Goal: Task Accomplishment & Management: Manage account settings

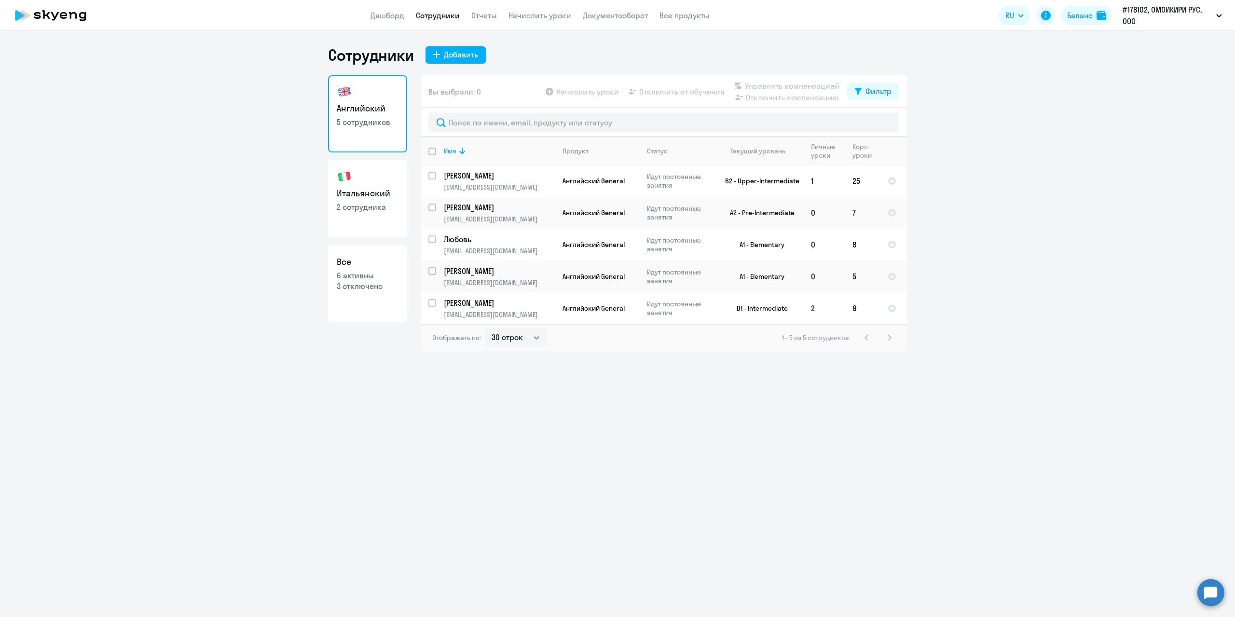
select select "30"
click at [388, 18] on link "Дашборд" at bounding box center [387, 16] width 34 height 10
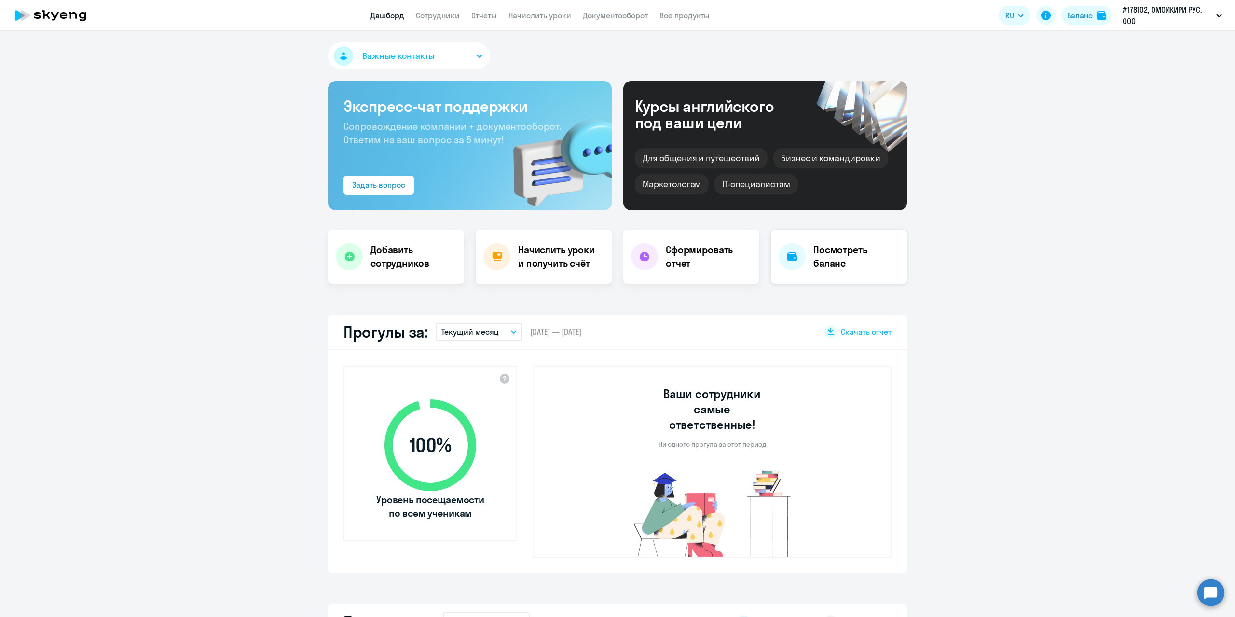
click at [863, 269] on h4 "Посмотреть баланс" at bounding box center [856, 256] width 86 height 27
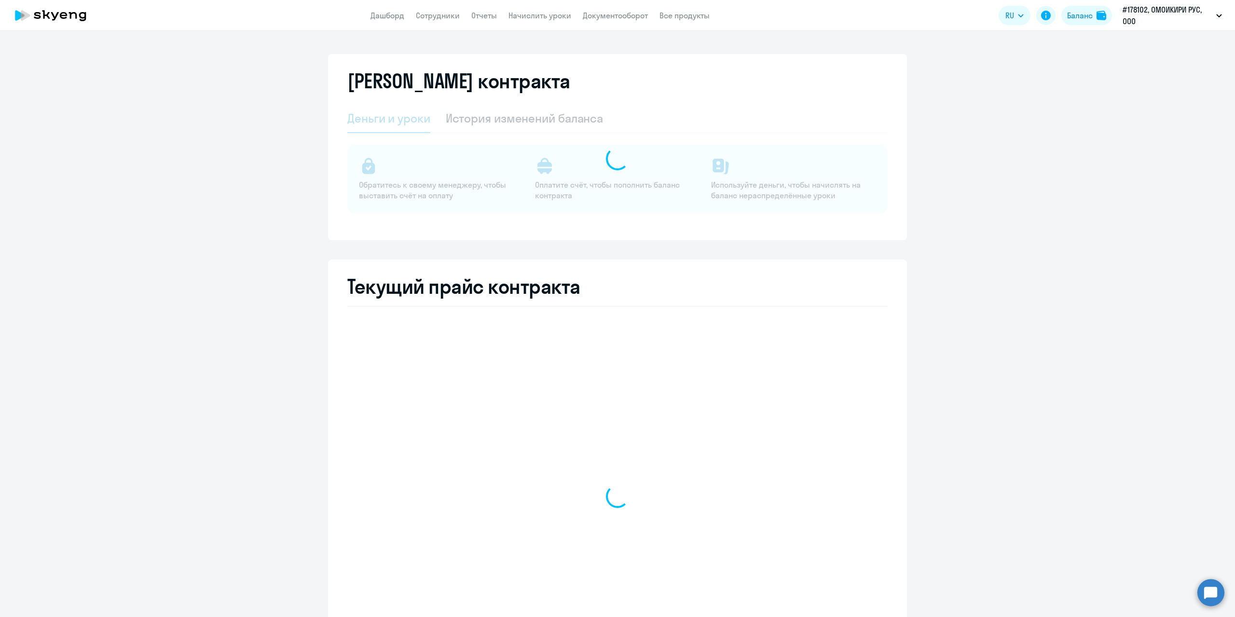
select select "english_adult_not_native_speaker"
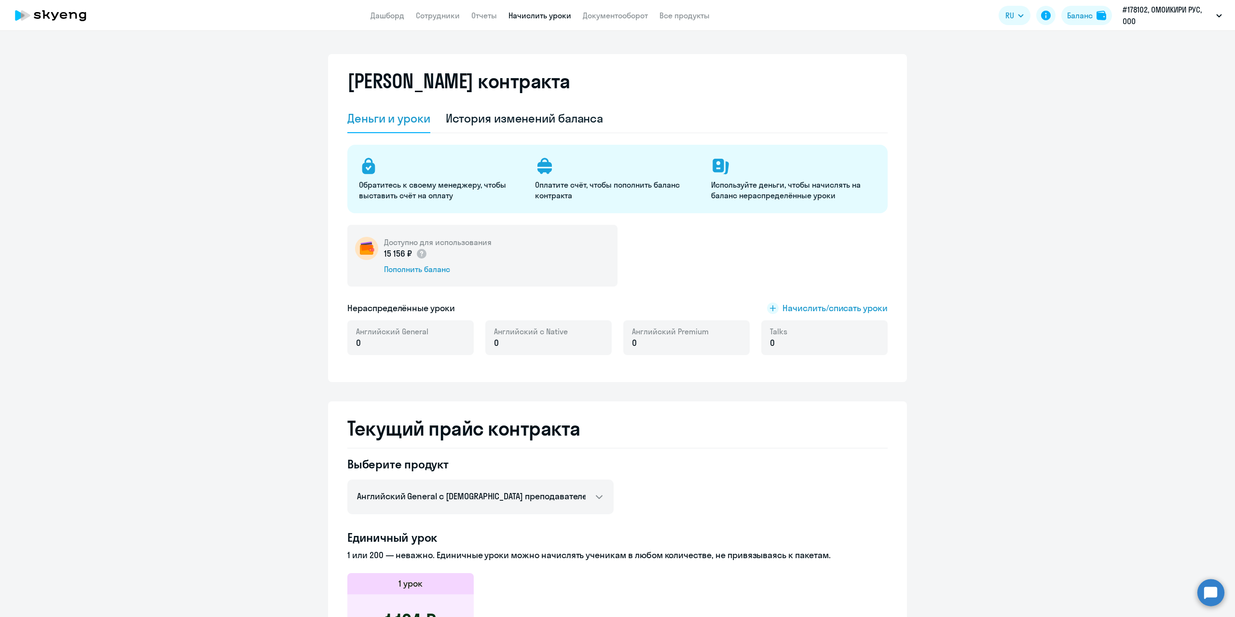
click at [559, 16] on link "Начислить уроки" at bounding box center [539, 16] width 63 height 10
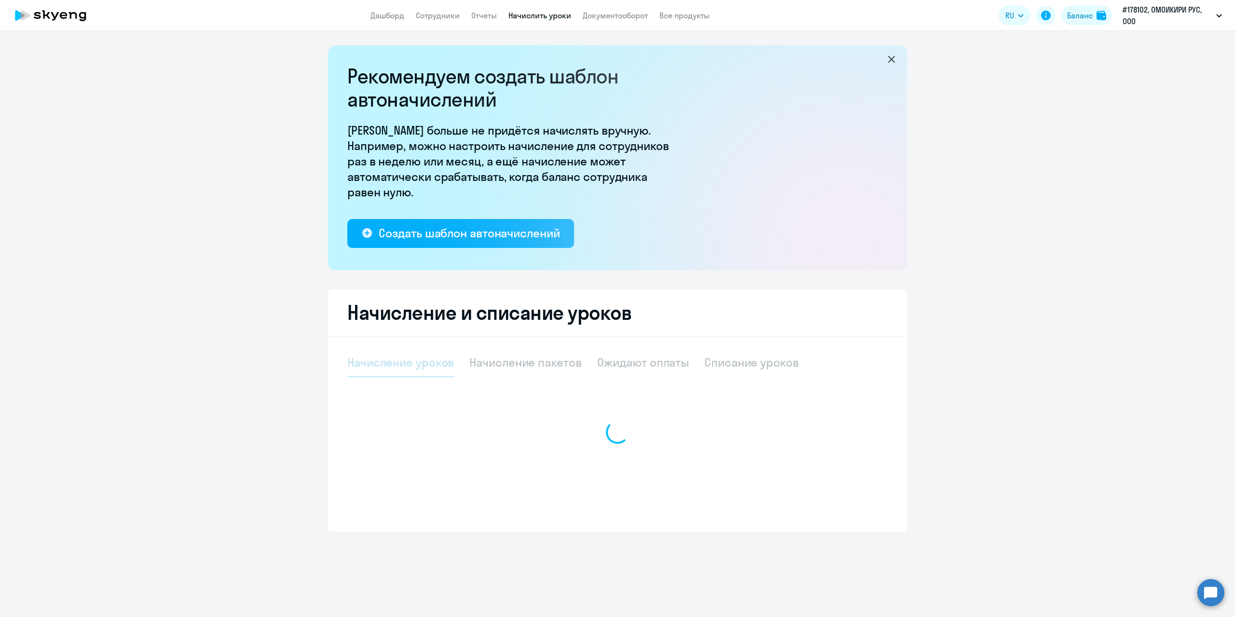
select select "10"
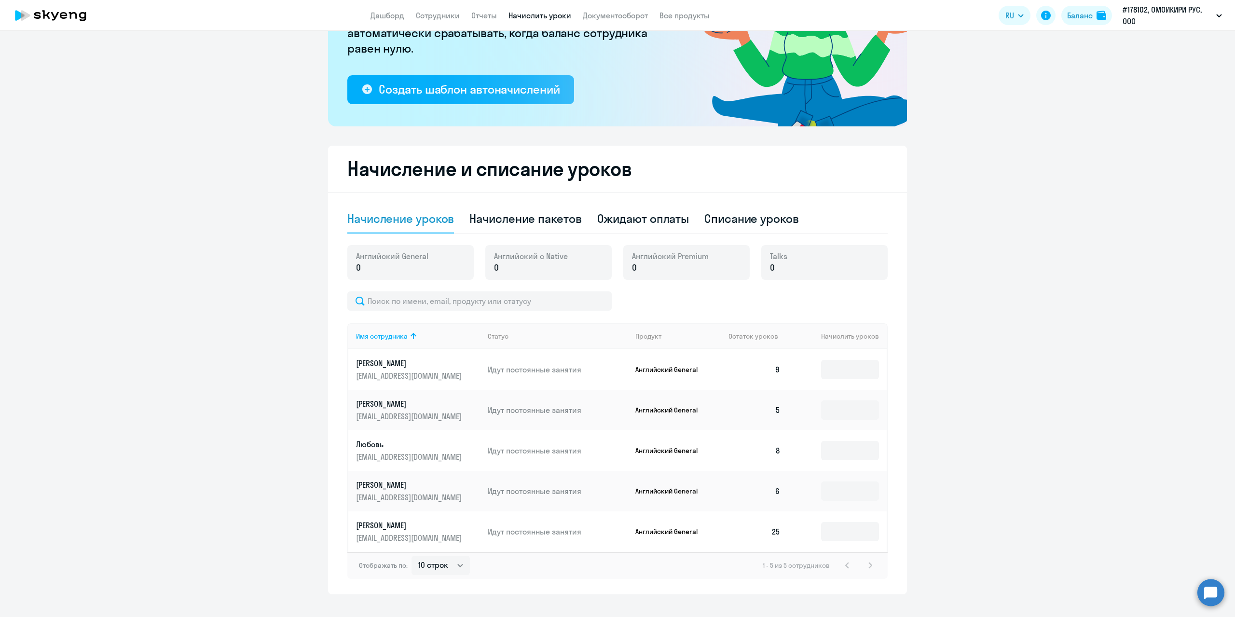
scroll to position [159, 0]
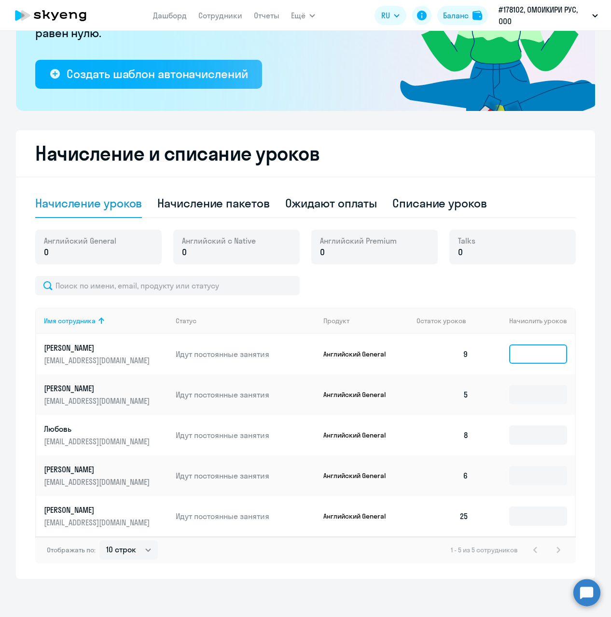
click at [533, 355] on input at bounding box center [538, 353] width 58 height 19
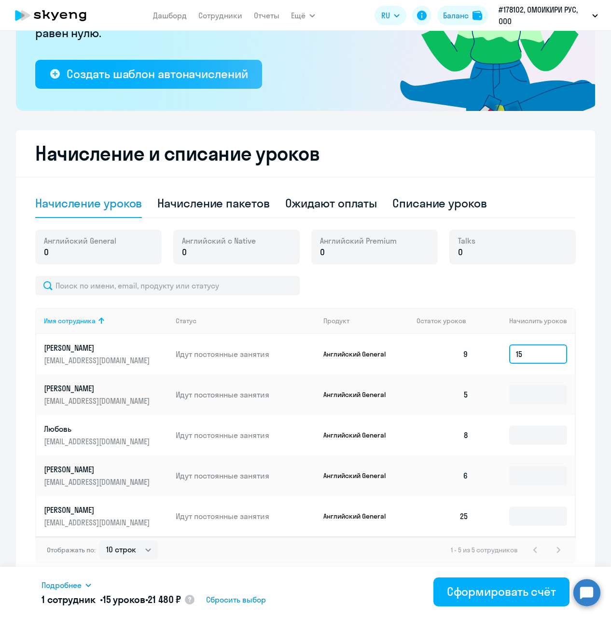
type input "15"
click at [534, 395] on input at bounding box center [538, 394] width 58 height 19
type input "20"
click at [527, 429] on input at bounding box center [538, 434] width 58 height 19
type input "25"
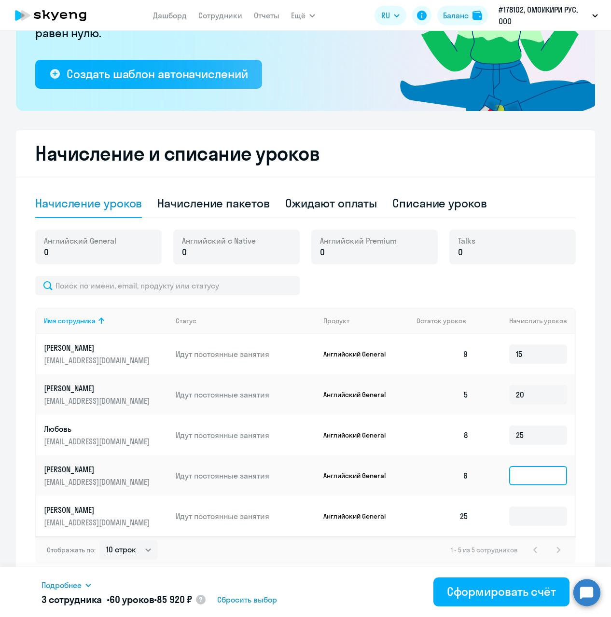
click at [521, 480] on input at bounding box center [538, 475] width 58 height 19
drag, startPoint x: 524, startPoint y: 350, endPoint x: 492, endPoint y: 350, distance: 31.8
click at [492, 350] on td "15" at bounding box center [525, 354] width 98 height 41
type input "40"
drag, startPoint x: 526, startPoint y: 395, endPoint x: 479, endPoint y: 392, distance: 46.9
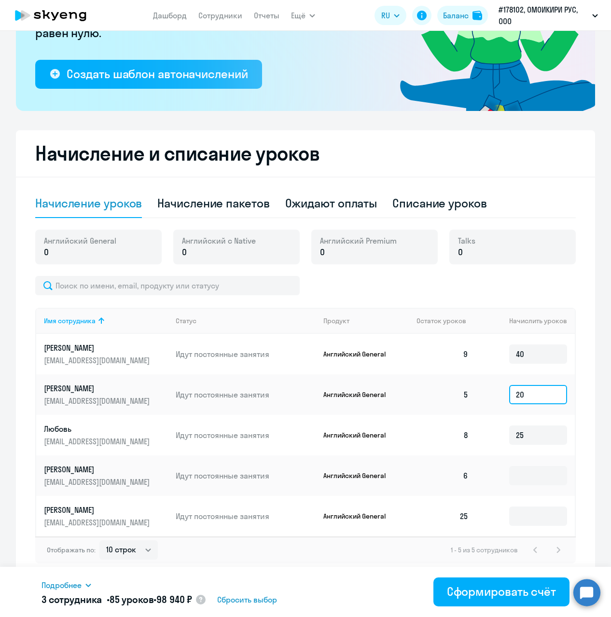
click at [487, 391] on td "20" at bounding box center [525, 394] width 98 height 41
type input "25"
click at [536, 429] on input "25" at bounding box center [538, 434] width 58 height 19
drag, startPoint x: 530, startPoint y: 437, endPoint x: 476, endPoint y: 433, distance: 54.6
click at [476, 433] on td "25" at bounding box center [525, 435] width 98 height 41
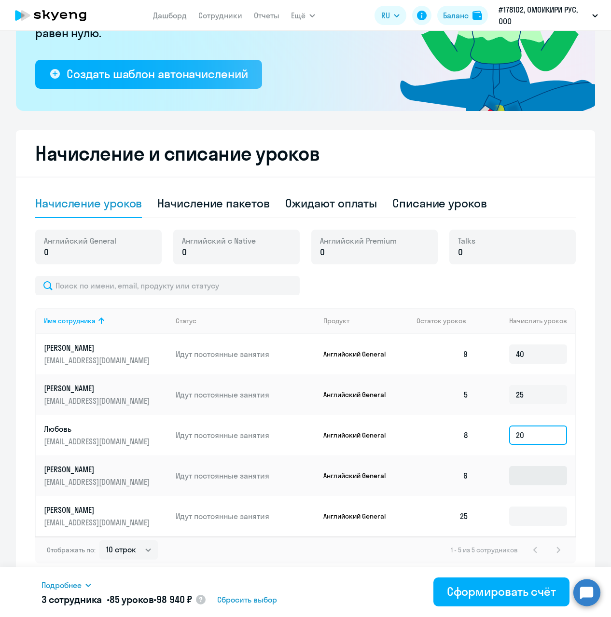
type input "20"
click at [523, 475] on input at bounding box center [538, 475] width 58 height 19
type input "15"
click at [426, 411] on td "5" at bounding box center [443, 394] width 68 height 41
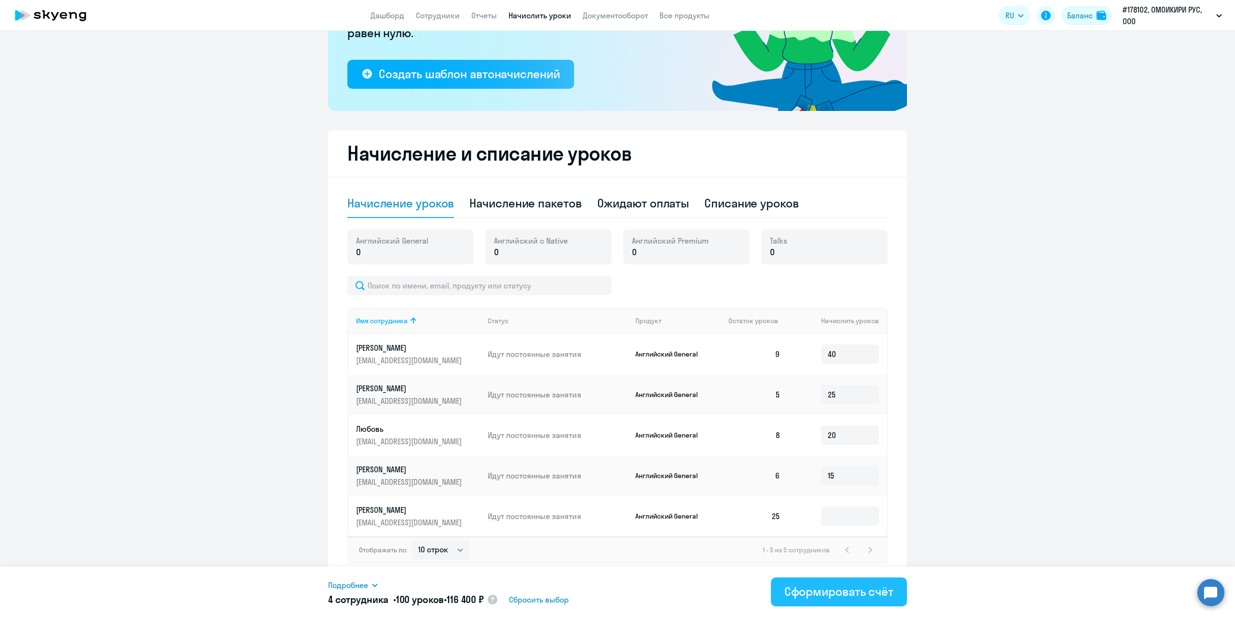
click at [827, 593] on div "Сформировать счёт" at bounding box center [838, 591] width 109 height 15
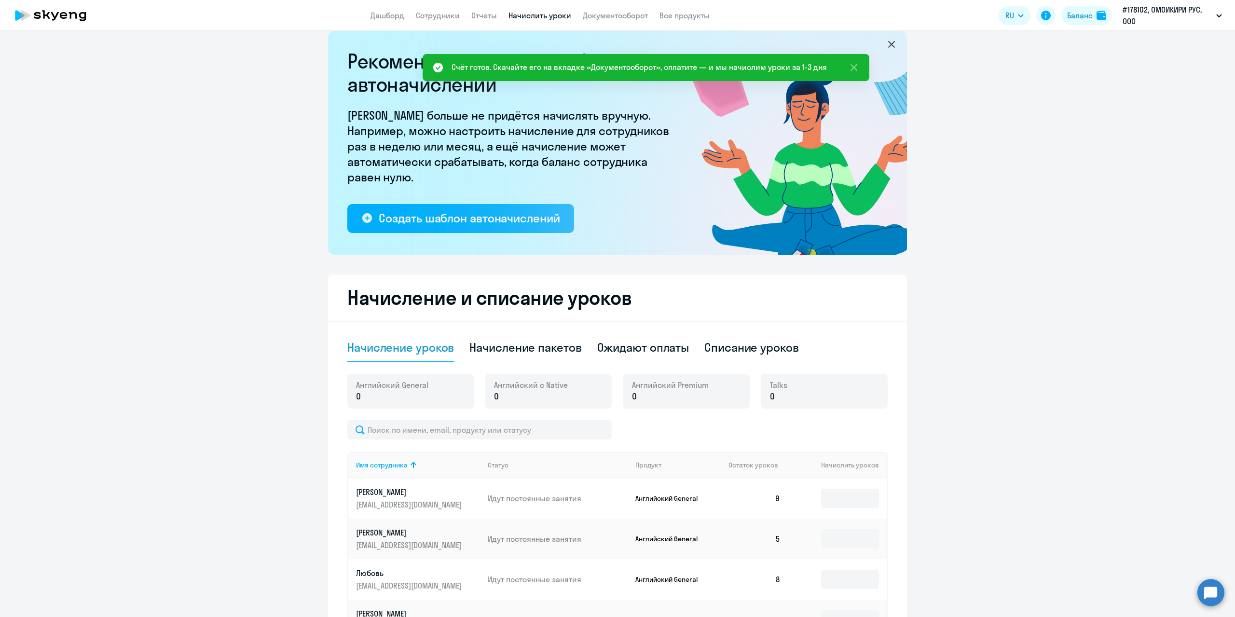
scroll to position [0, 0]
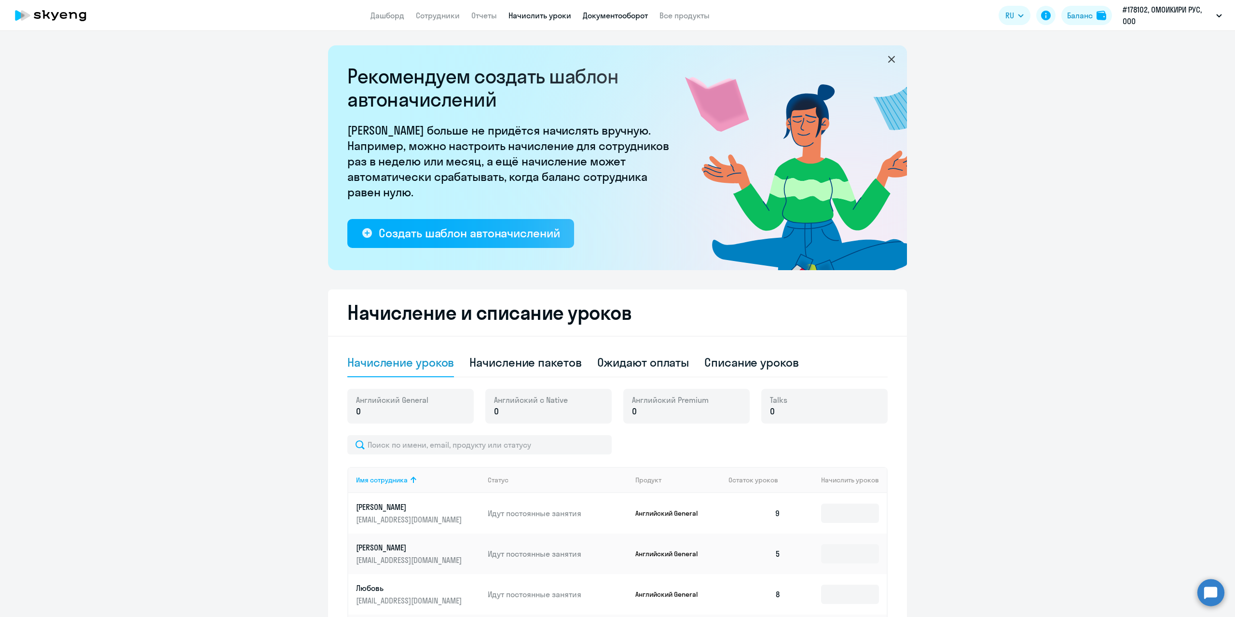
click at [603, 14] on link "Документооборот" at bounding box center [615, 16] width 65 height 10
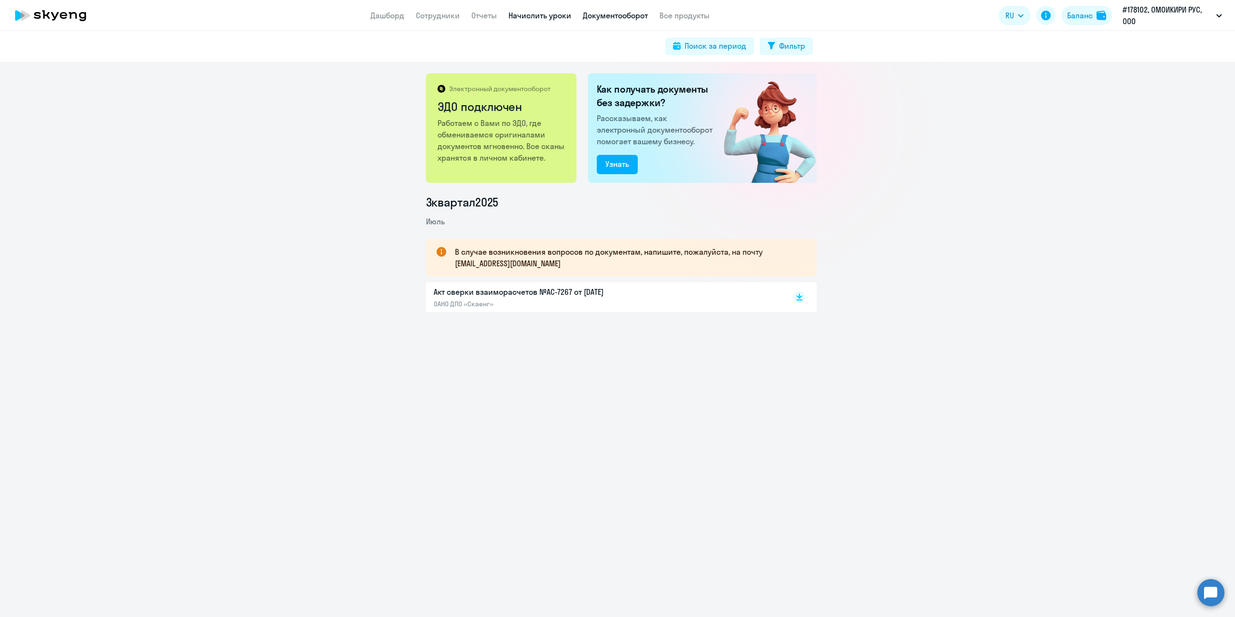
click at [550, 12] on link "Начислить уроки" at bounding box center [539, 16] width 63 height 10
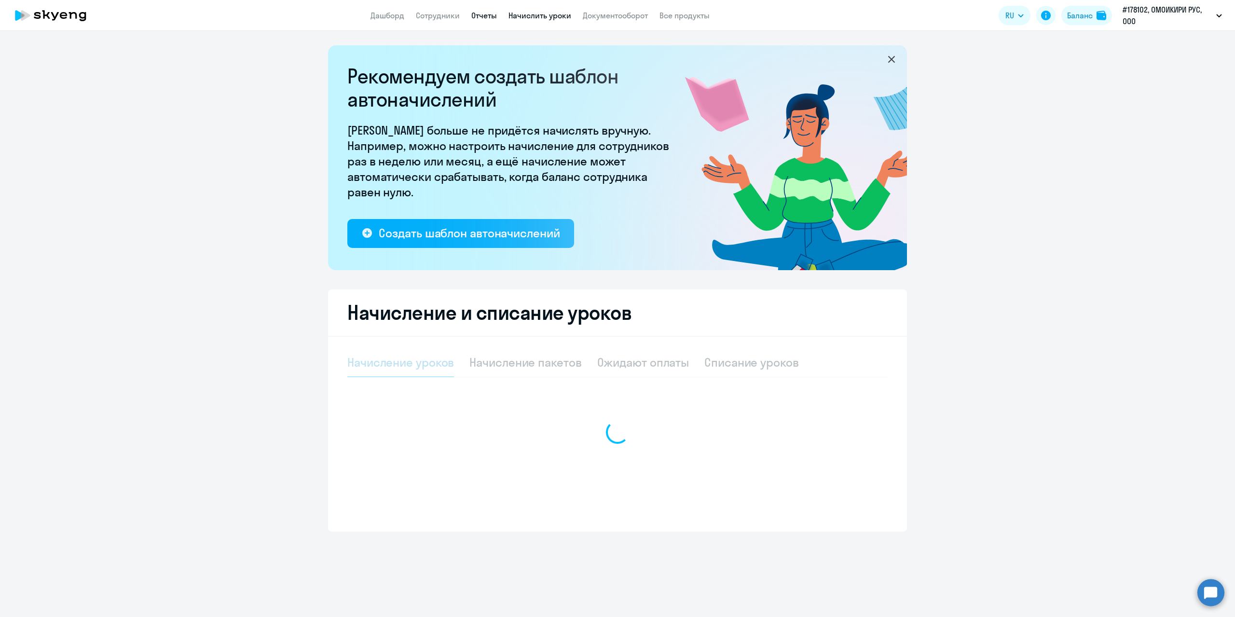
select select "10"
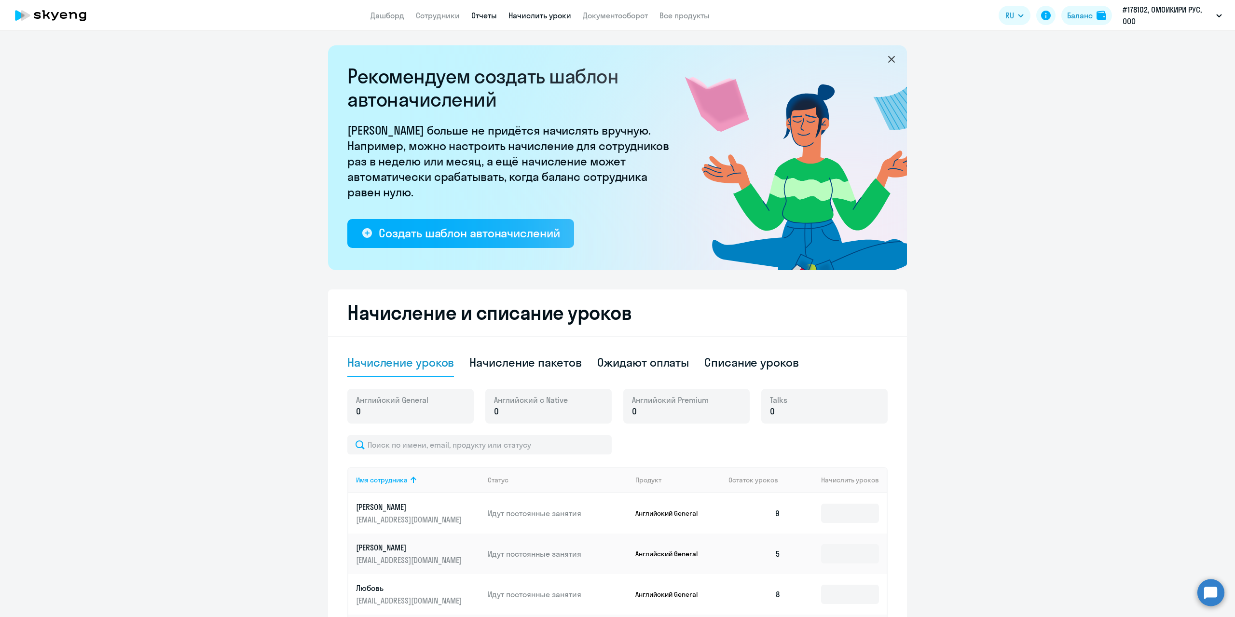
click at [482, 12] on link "Отчеты" at bounding box center [484, 16] width 26 height 10
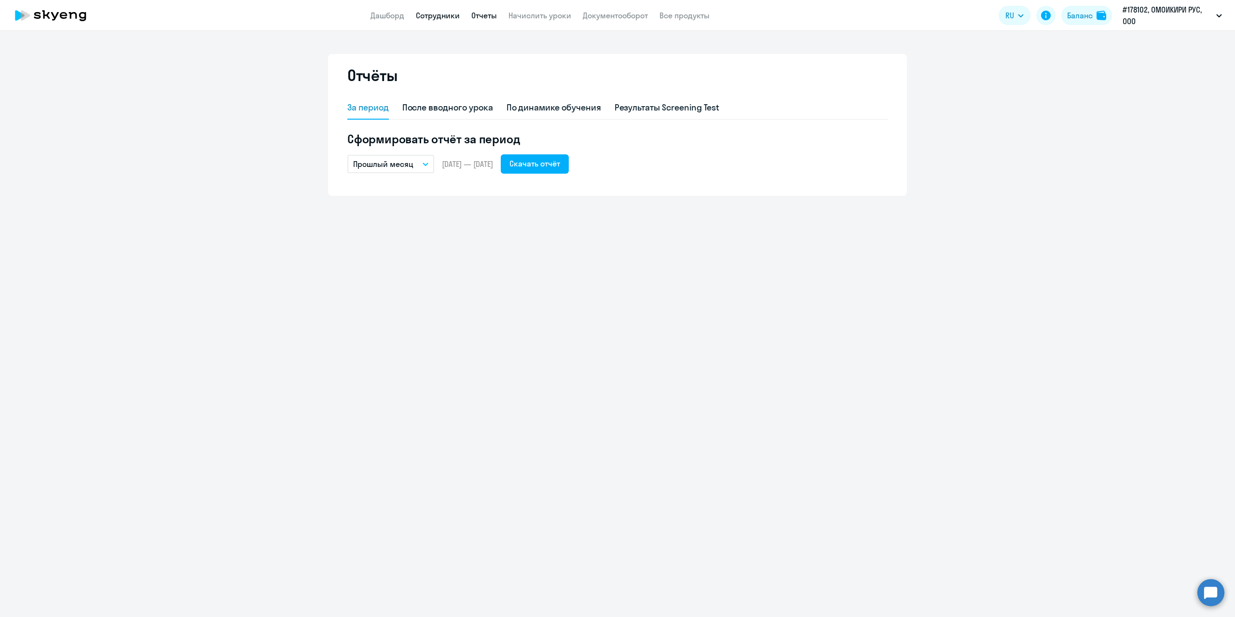
click at [443, 18] on link "Сотрудники" at bounding box center [438, 16] width 44 height 10
select select "30"
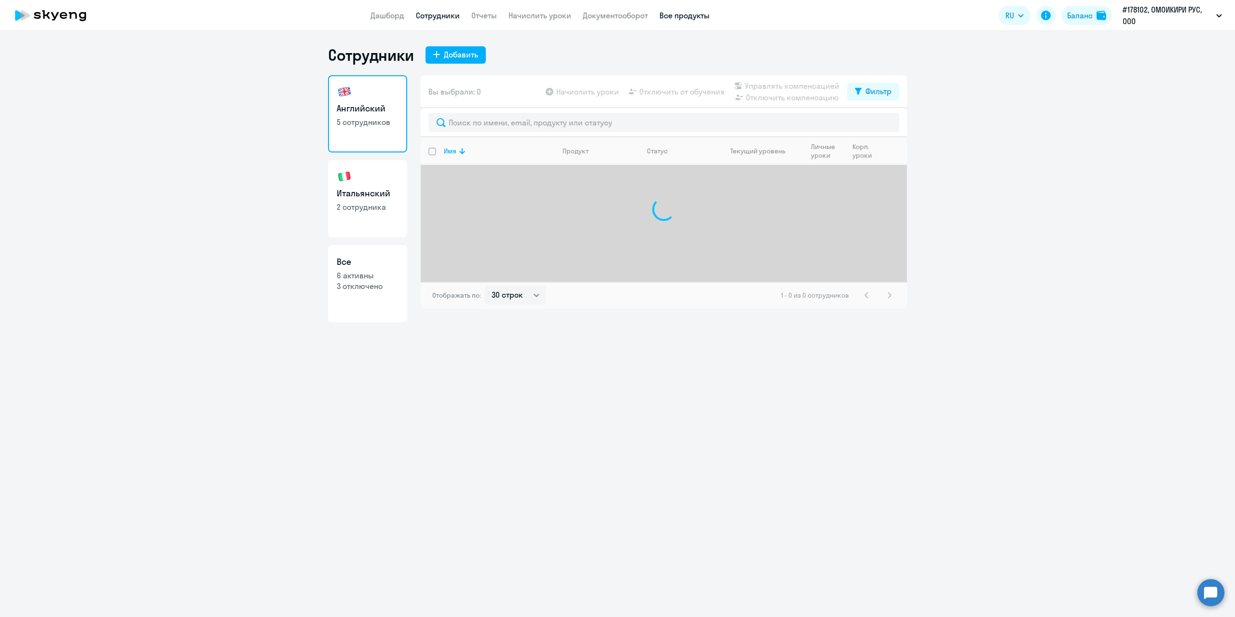
click at [690, 18] on link "Все продукты" at bounding box center [684, 16] width 50 height 10
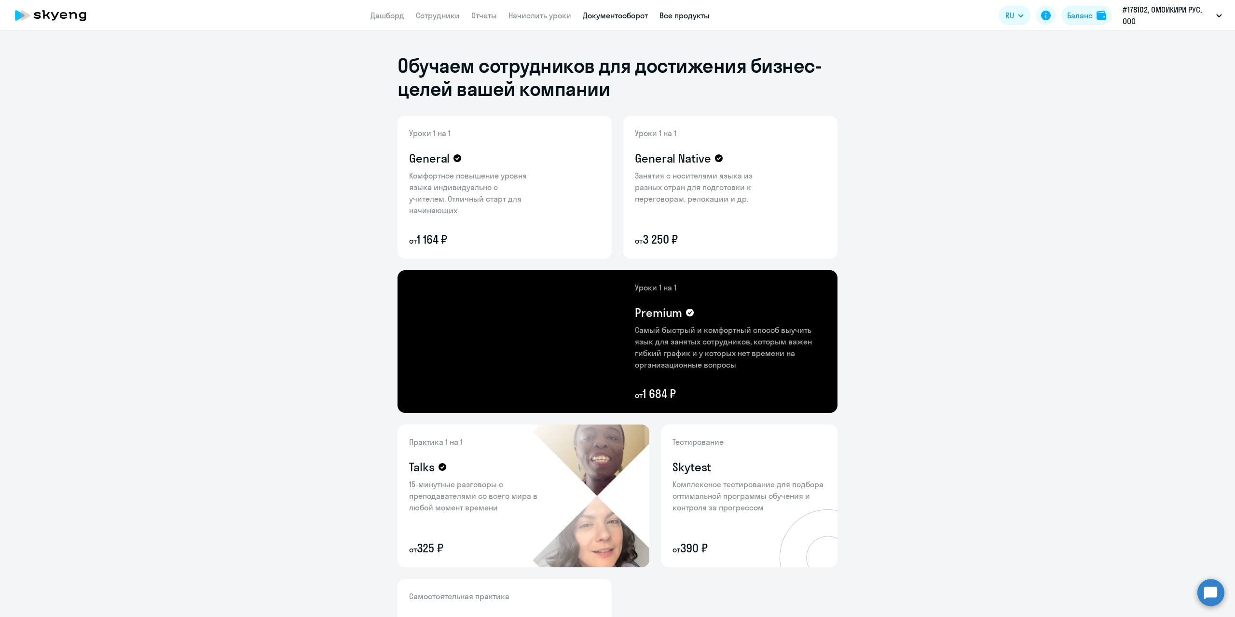
click at [625, 13] on link "Документооборот" at bounding box center [615, 16] width 65 height 10
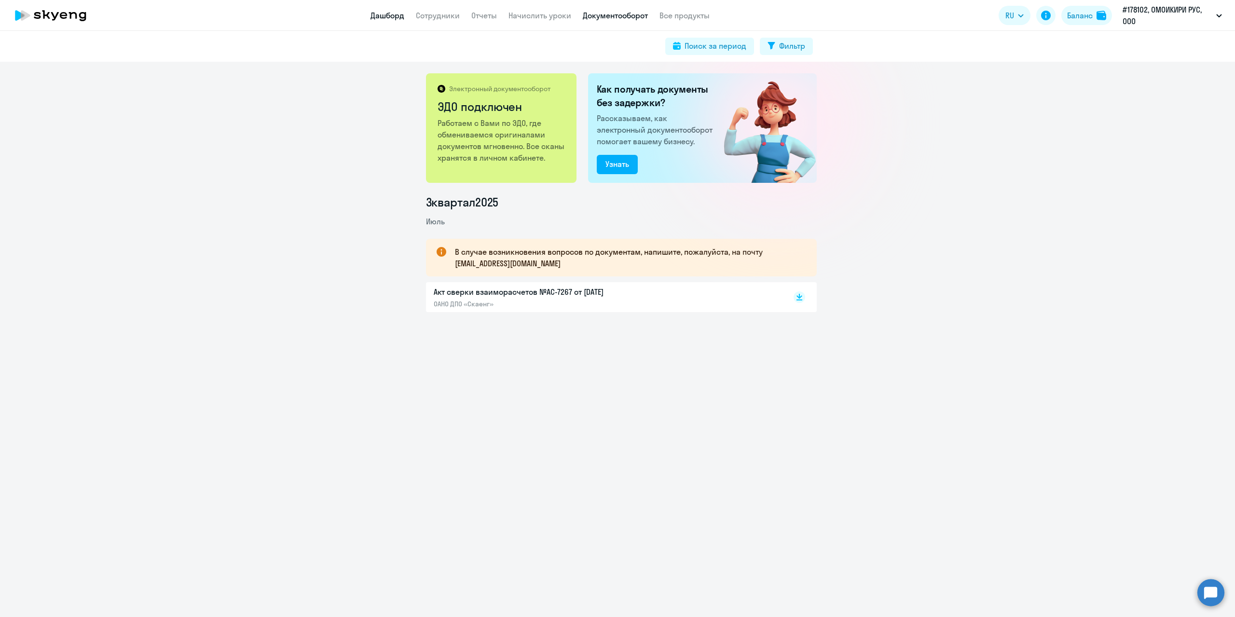
click at [387, 15] on link "Дашборд" at bounding box center [387, 16] width 34 height 10
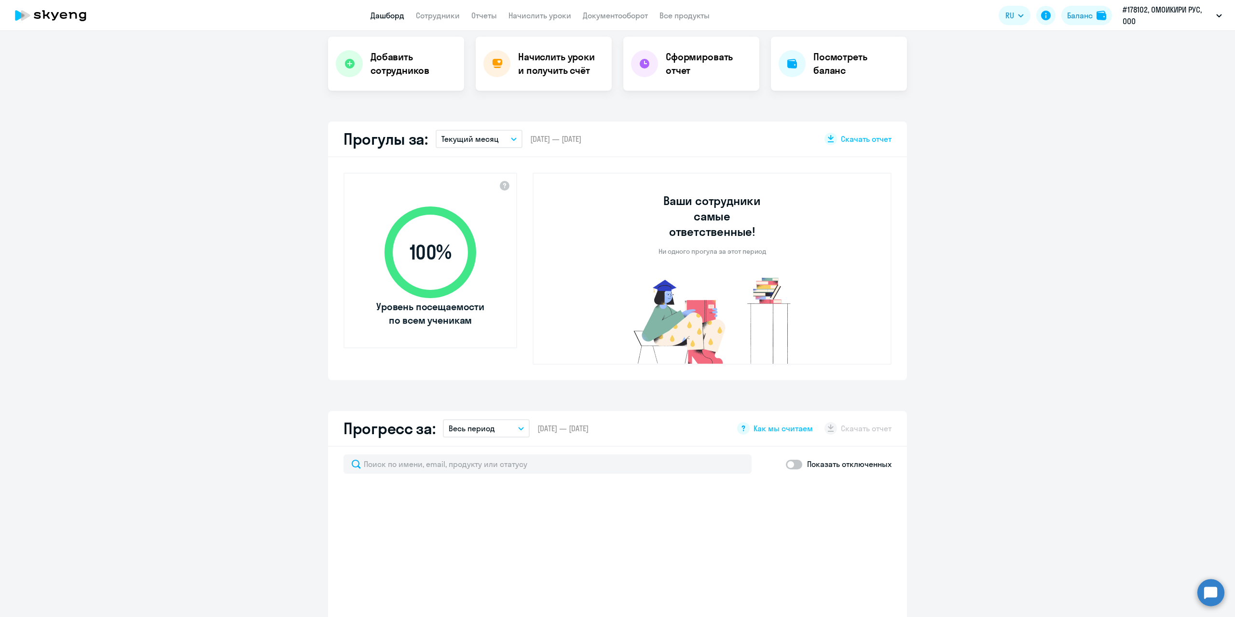
scroll to position [141, 0]
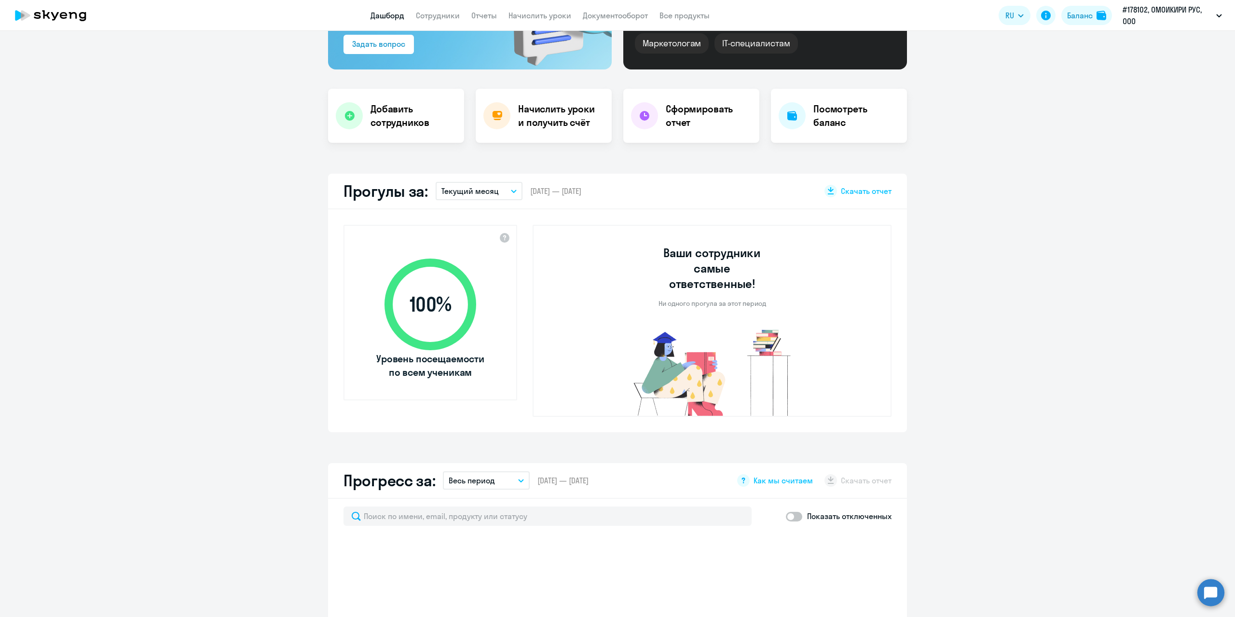
select select "30"
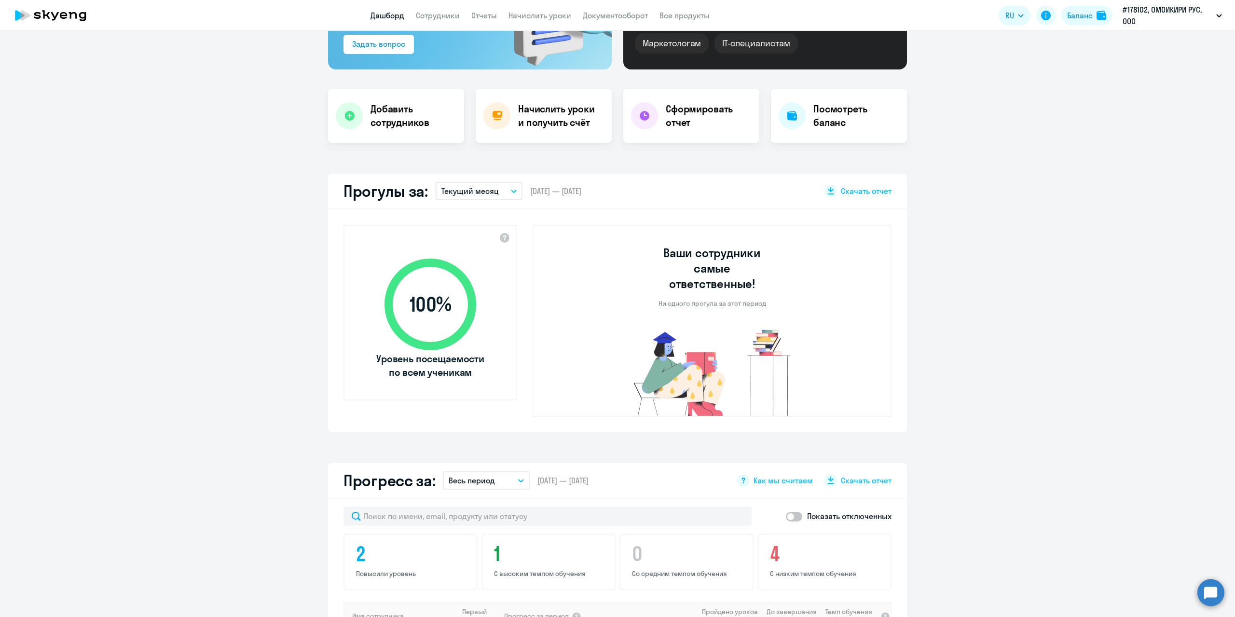
scroll to position [0, 0]
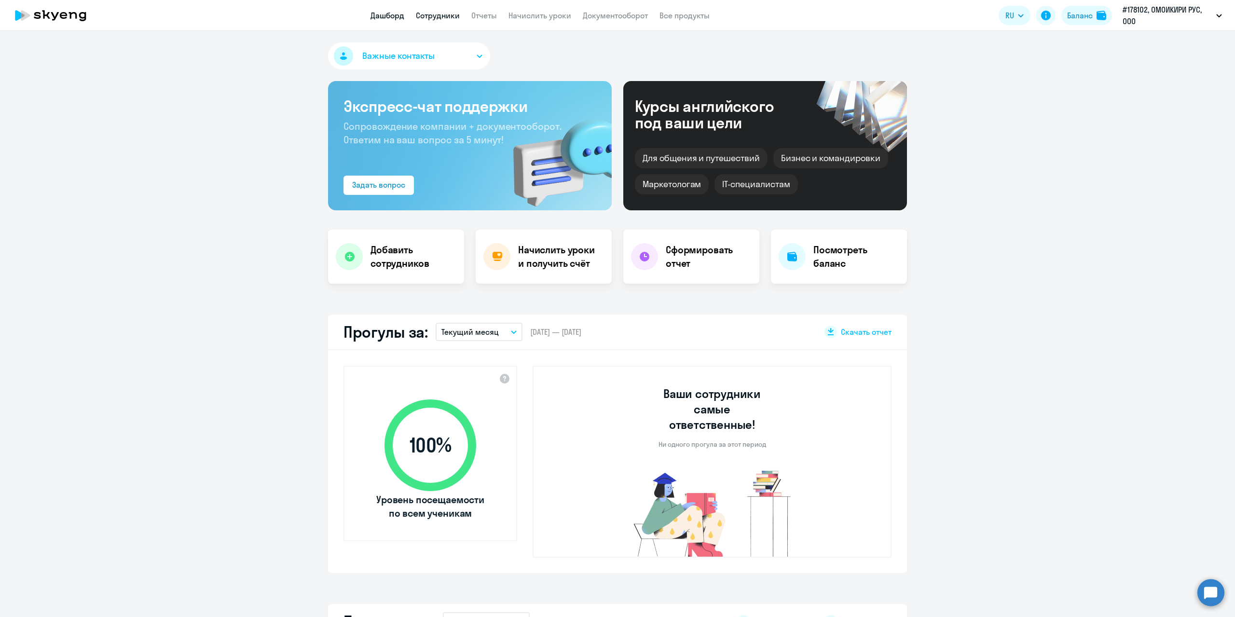
click at [441, 18] on link "Сотрудники" at bounding box center [438, 16] width 44 height 10
select select "30"
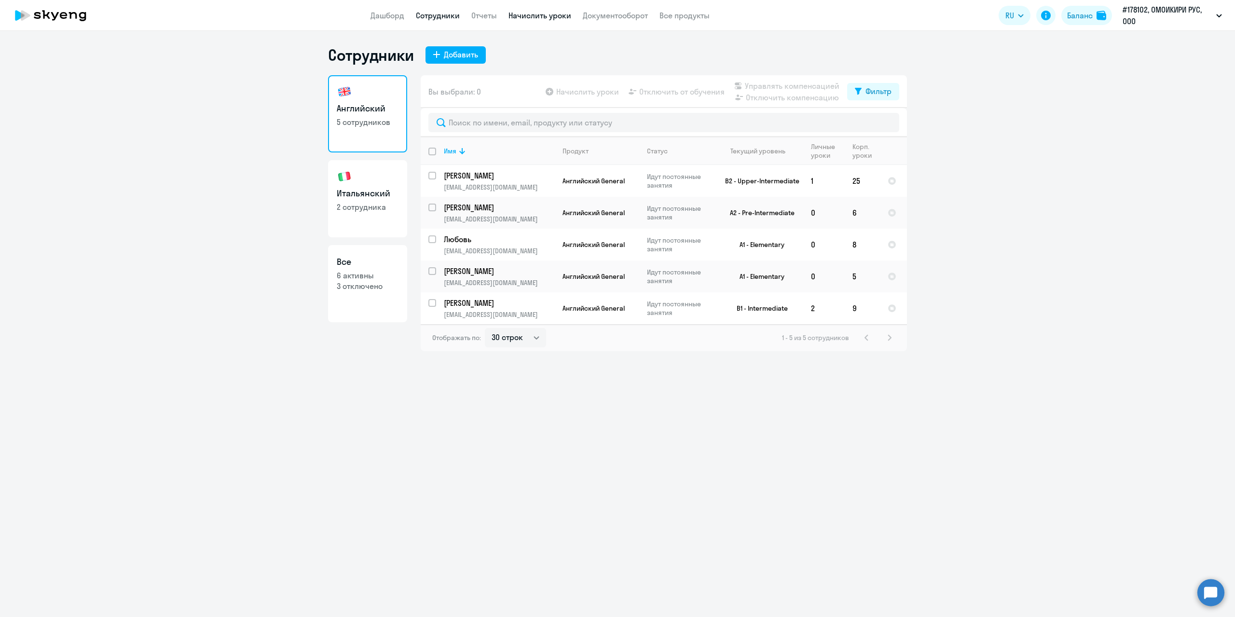
click at [543, 15] on link "Начислить уроки" at bounding box center [539, 16] width 63 height 10
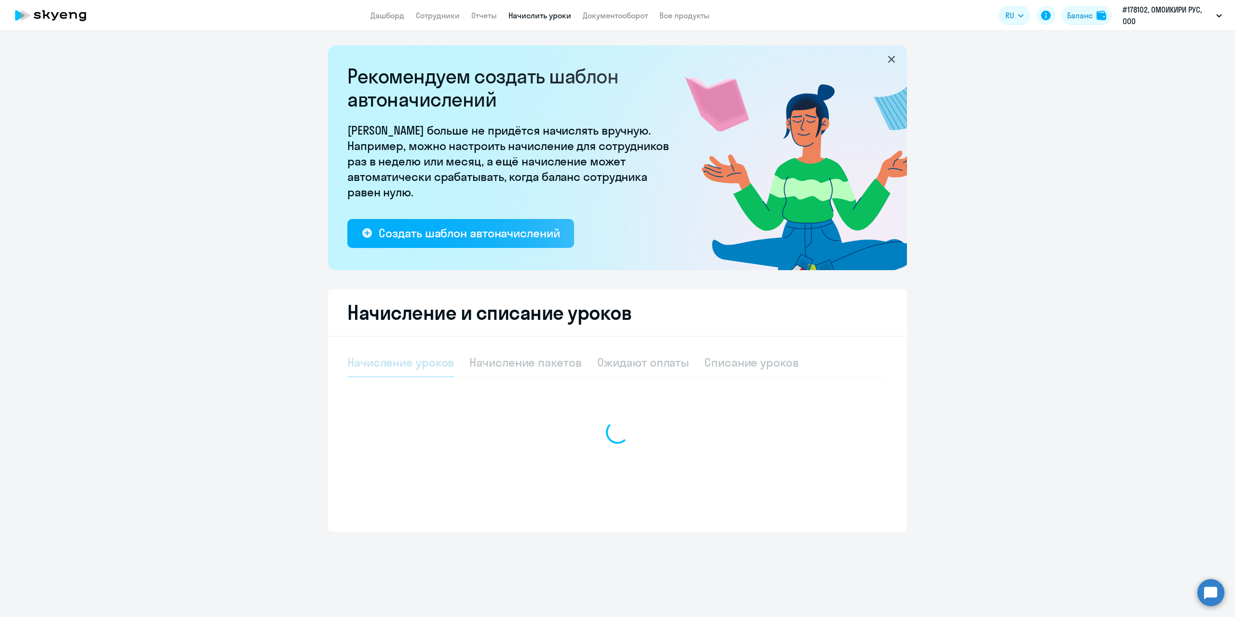
select select "10"
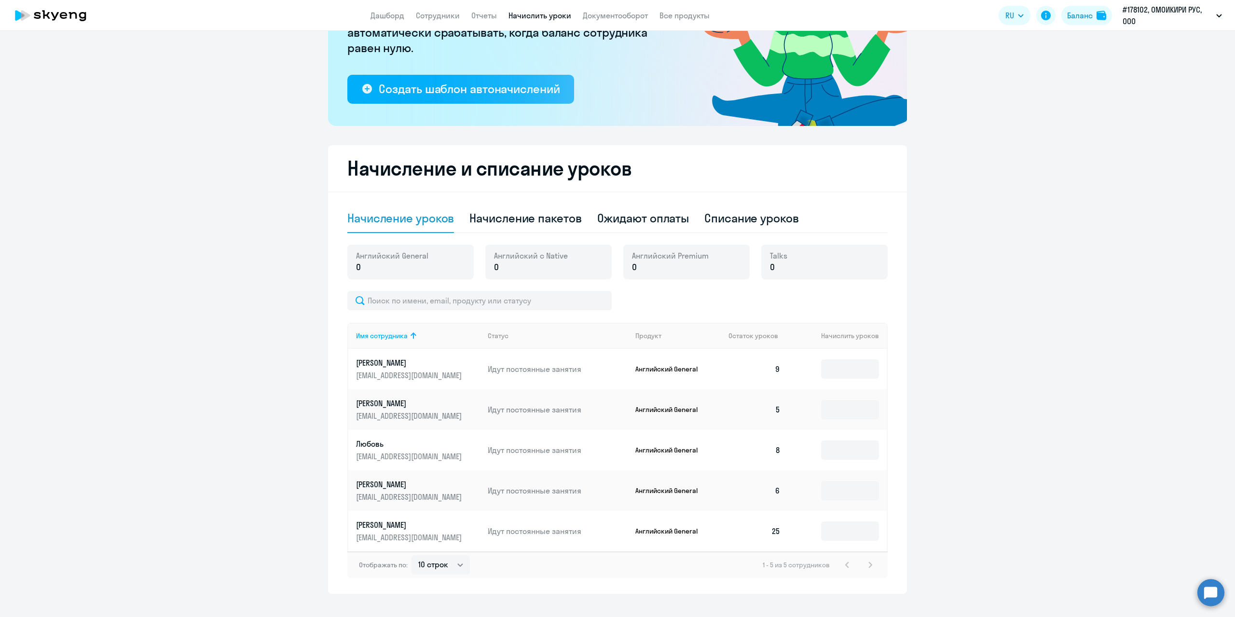
scroll to position [159, 0]
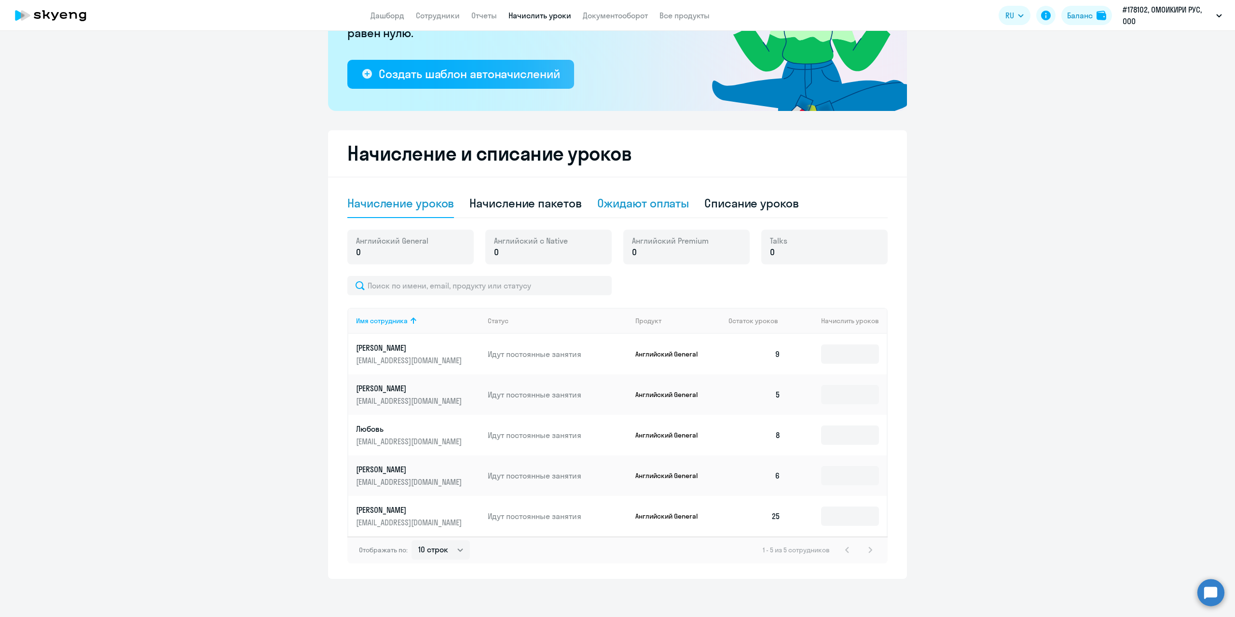
click at [658, 206] on div "Ожидают оплаты" at bounding box center [643, 202] width 92 height 15
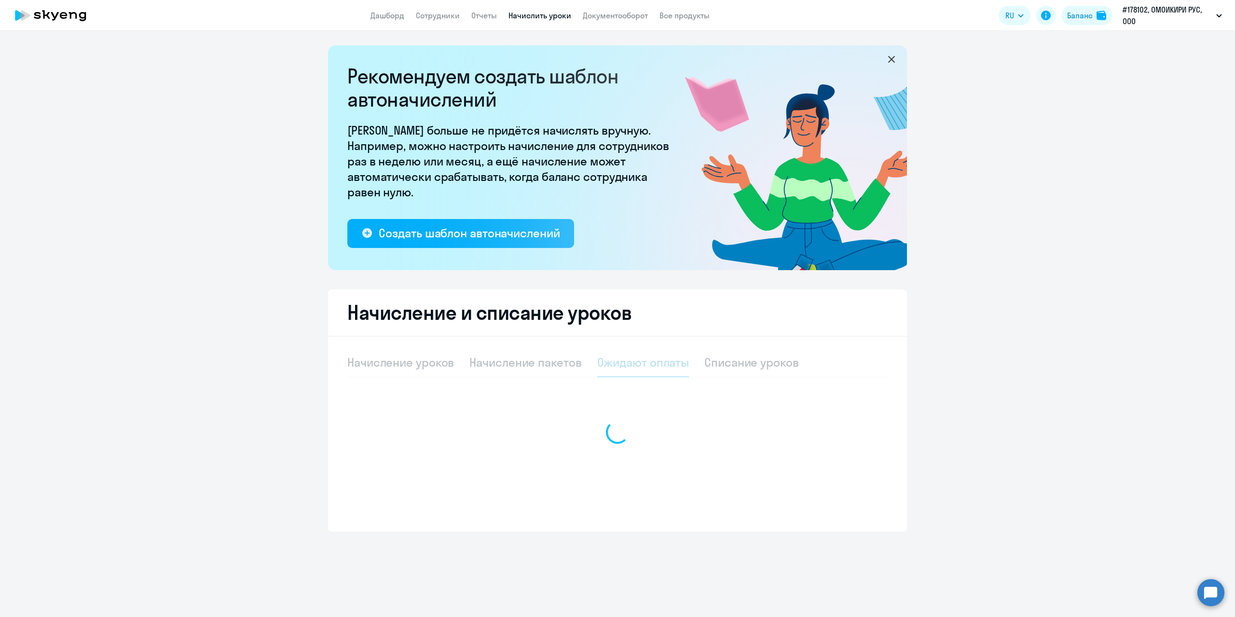
scroll to position [0, 0]
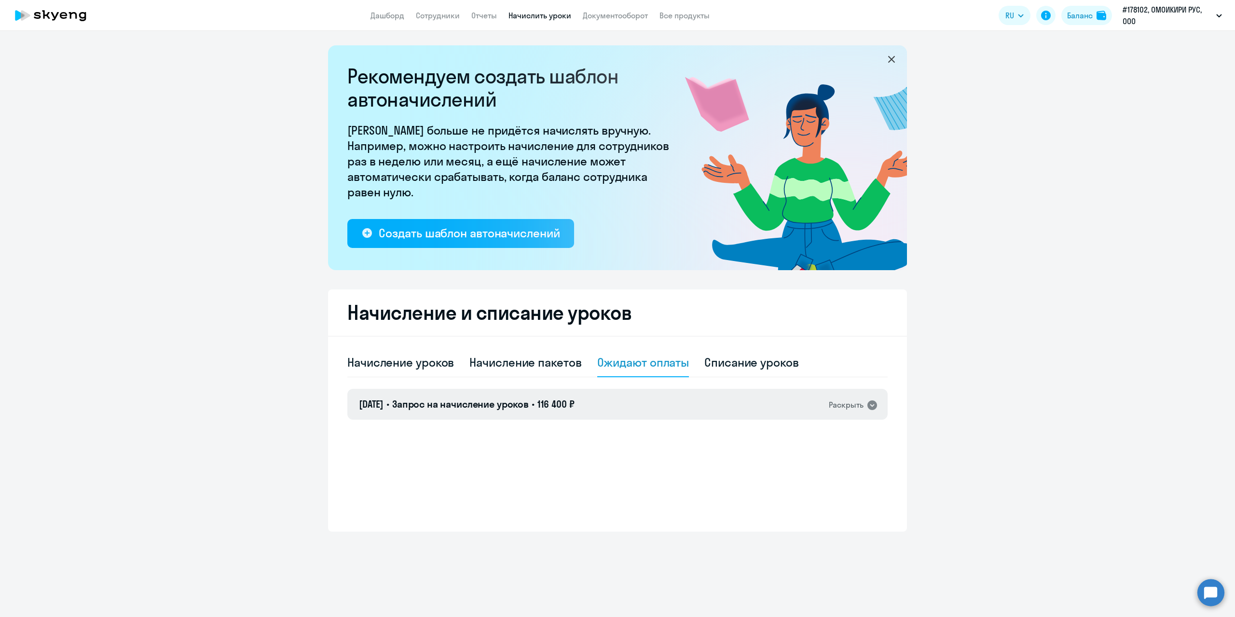
click at [873, 404] on icon at bounding box center [872, 405] width 10 height 10
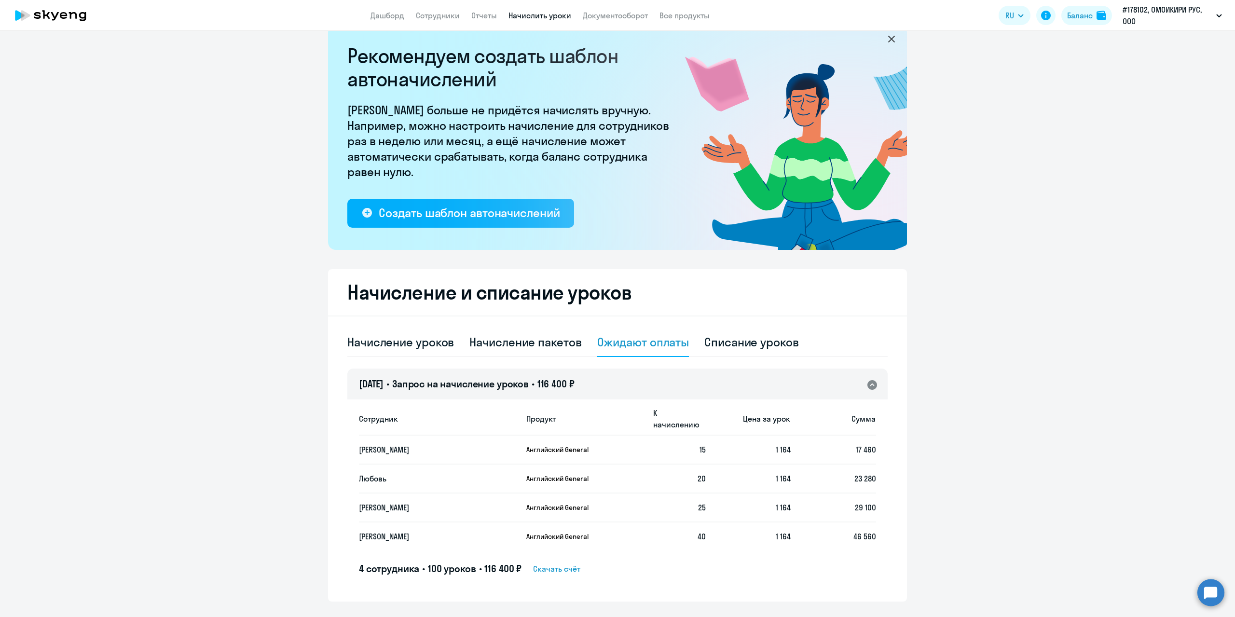
scroll to position [32, 0]
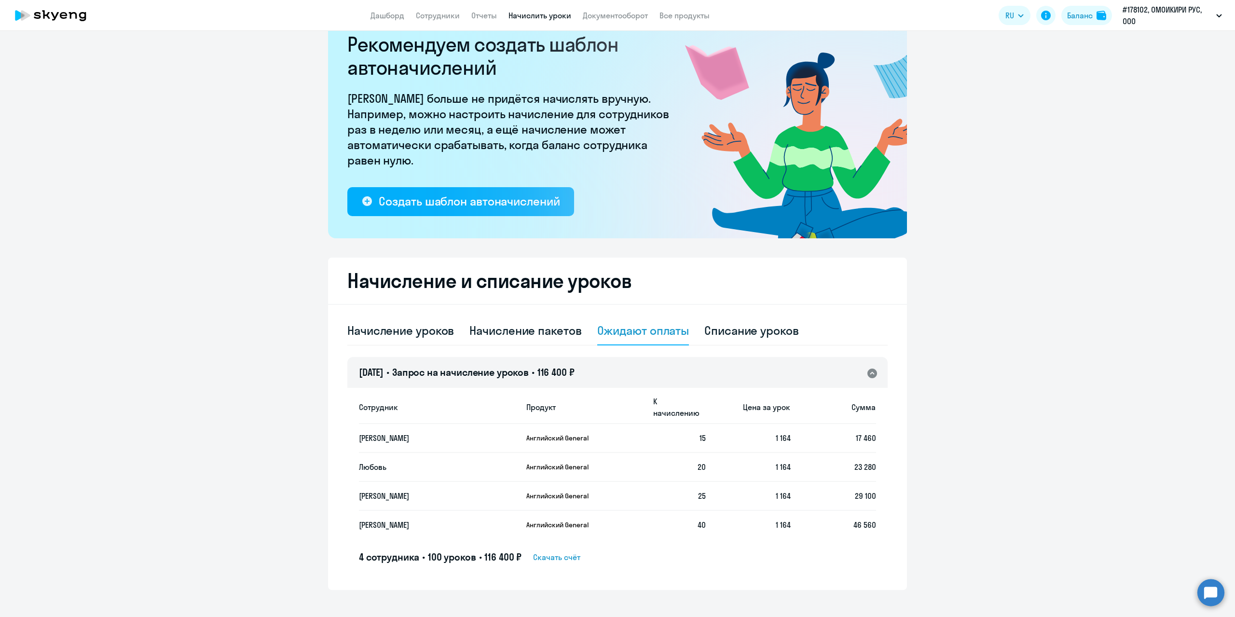
click at [563, 551] on span "Скачать счёт" at bounding box center [556, 557] width 47 height 12
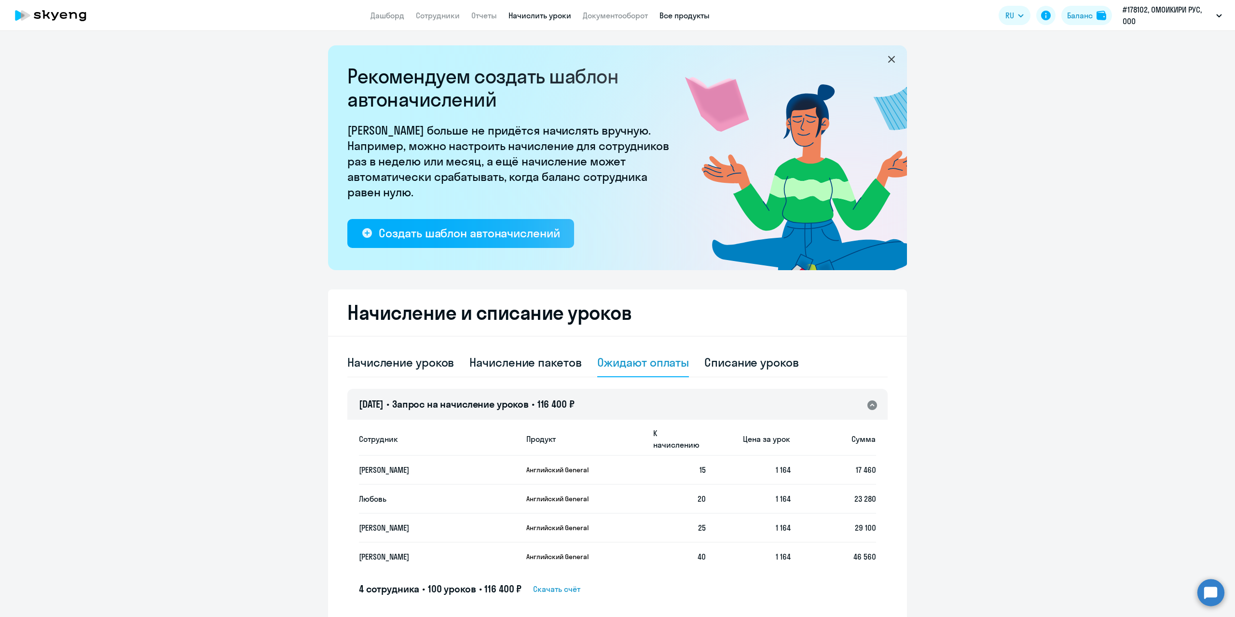
click at [677, 19] on link "Все продукты" at bounding box center [684, 16] width 50 height 10
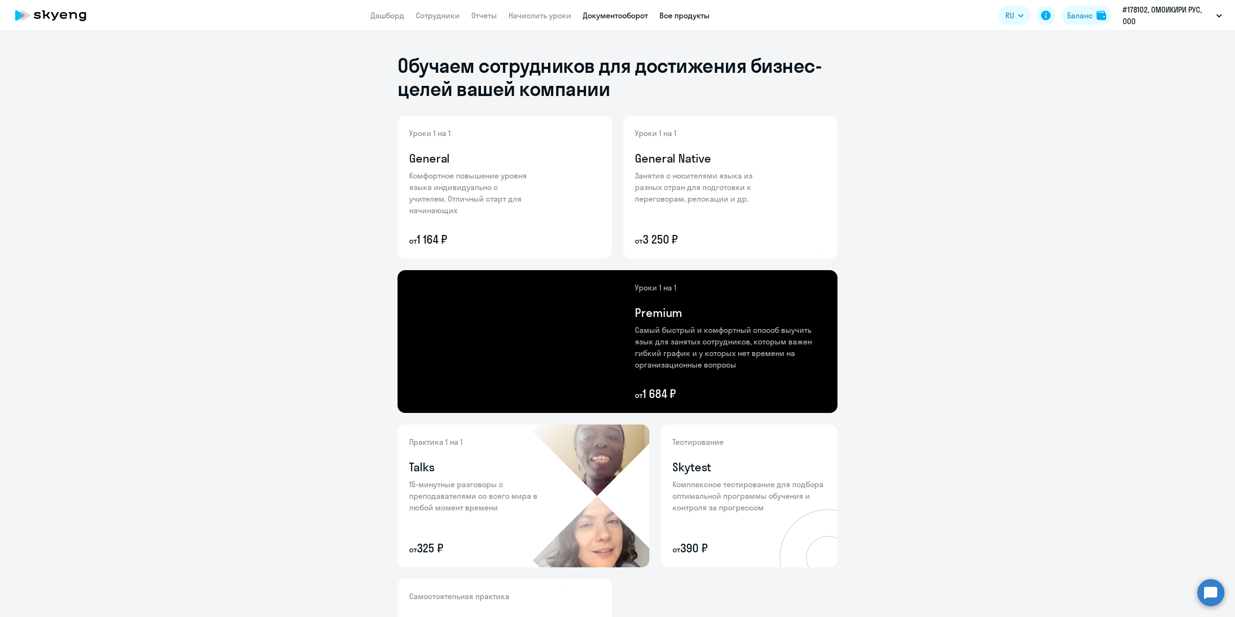
click at [611, 15] on link "Документооборот" at bounding box center [615, 16] width 65 height 10
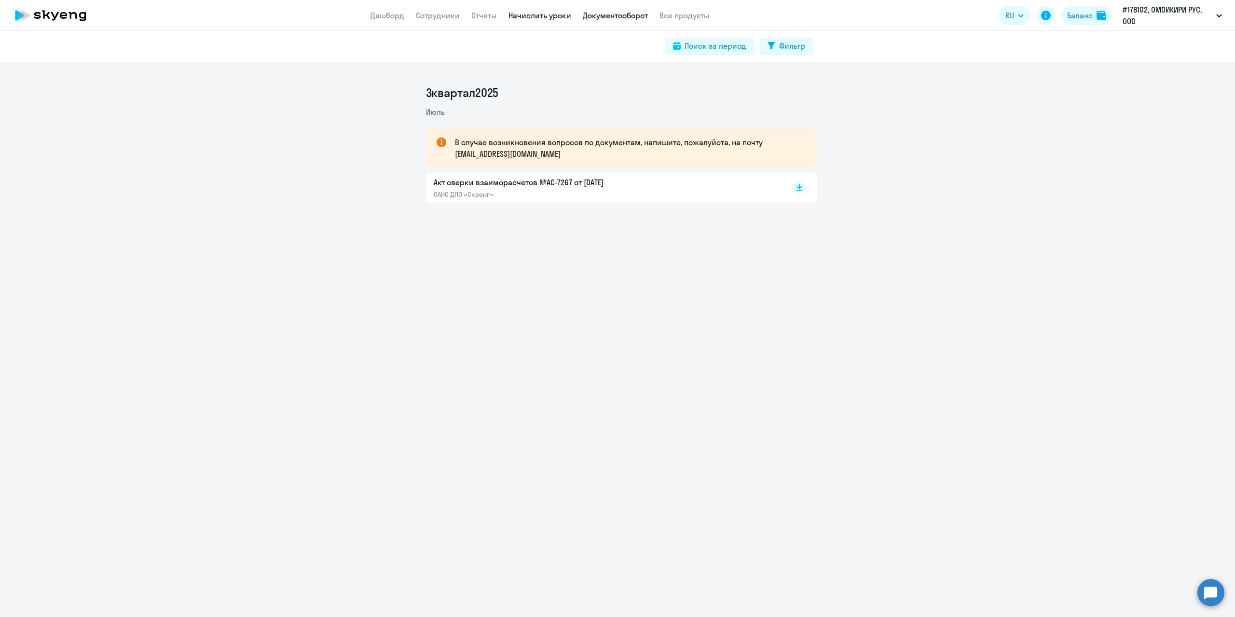
click at [536, 13] on link "Начислить уроки" at bounding box center [539, 16] width 63 height 10
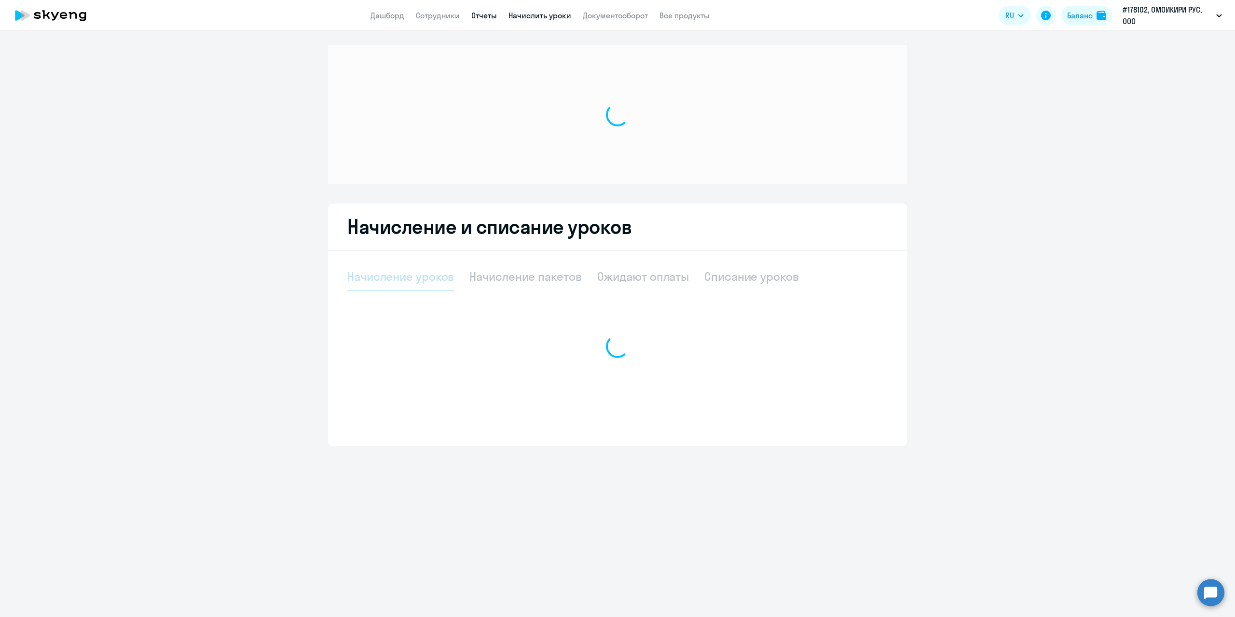
select select "10"
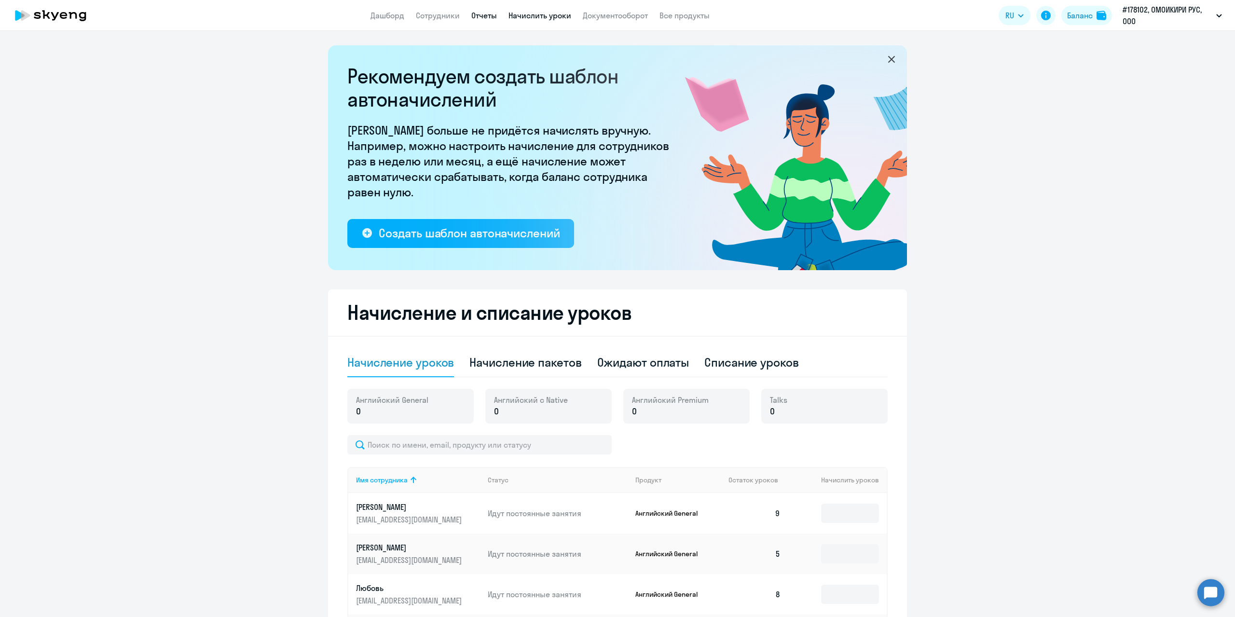
click at [479, 12] on link "Отчеты" at bounding box center [484, 16] width 26 height 10
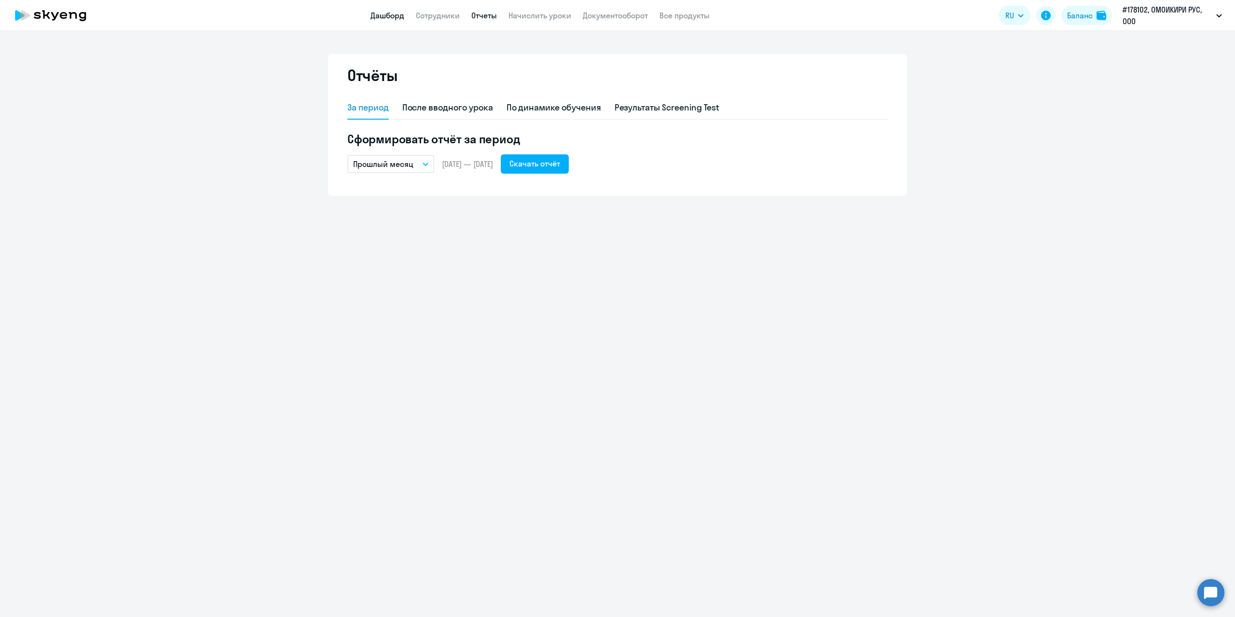
click at [372, 14] on link "Дашборд" at bounding box center [387, 16] width 34 height 10
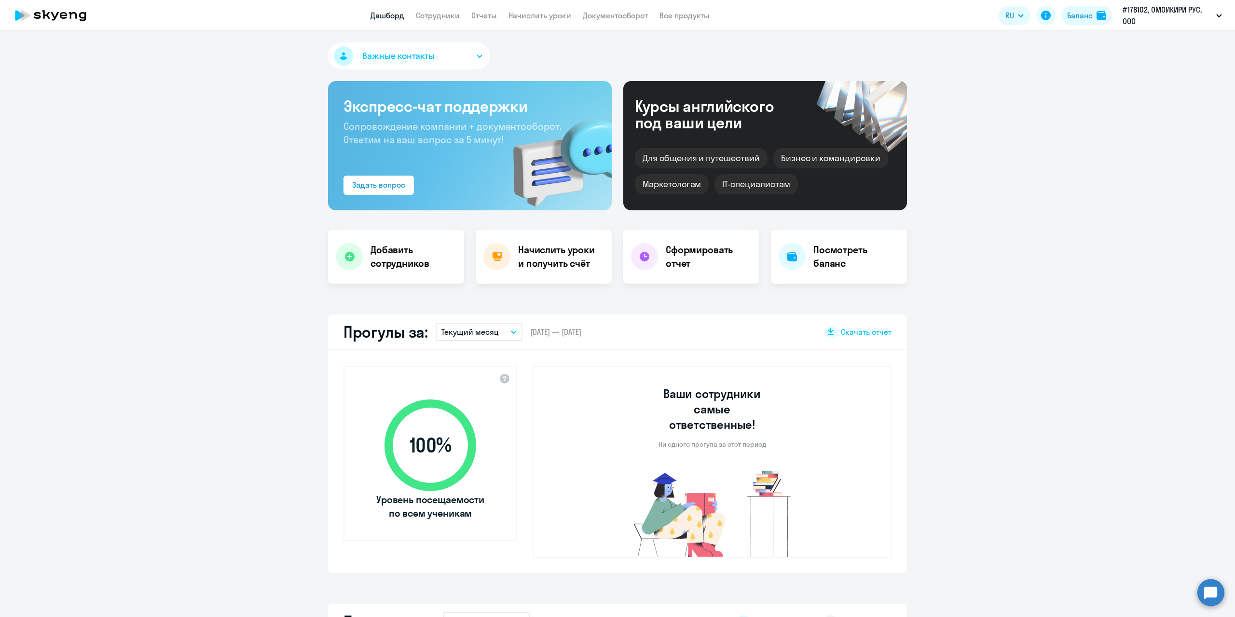
select select "30"
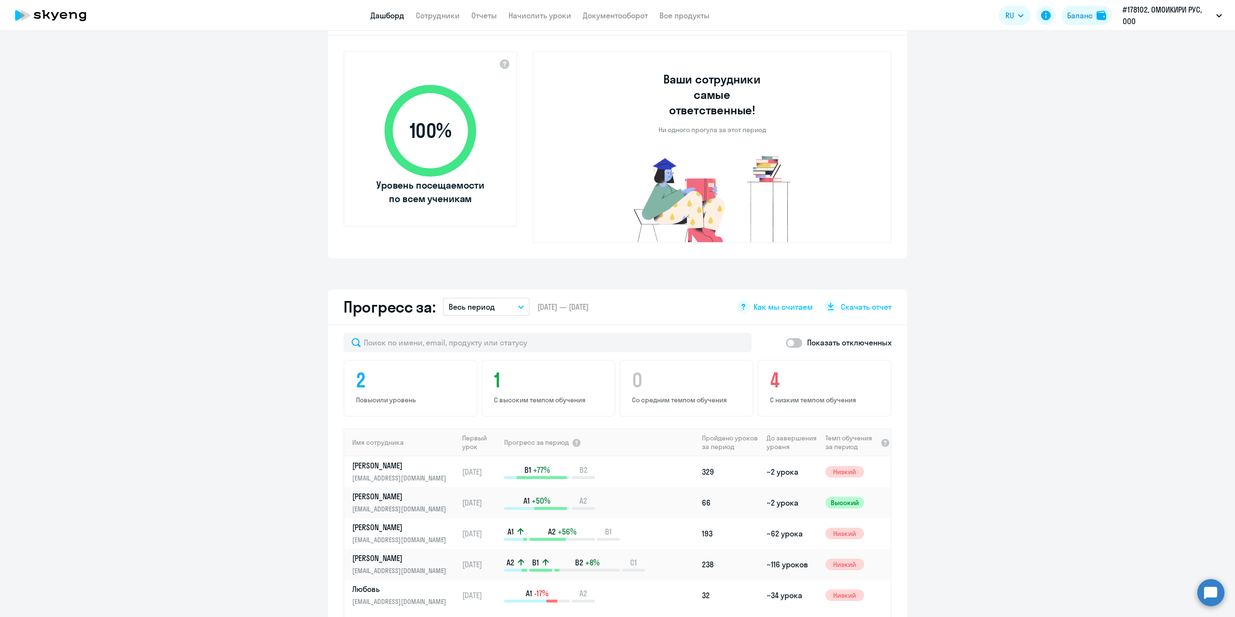
scroll to position [434, 0]
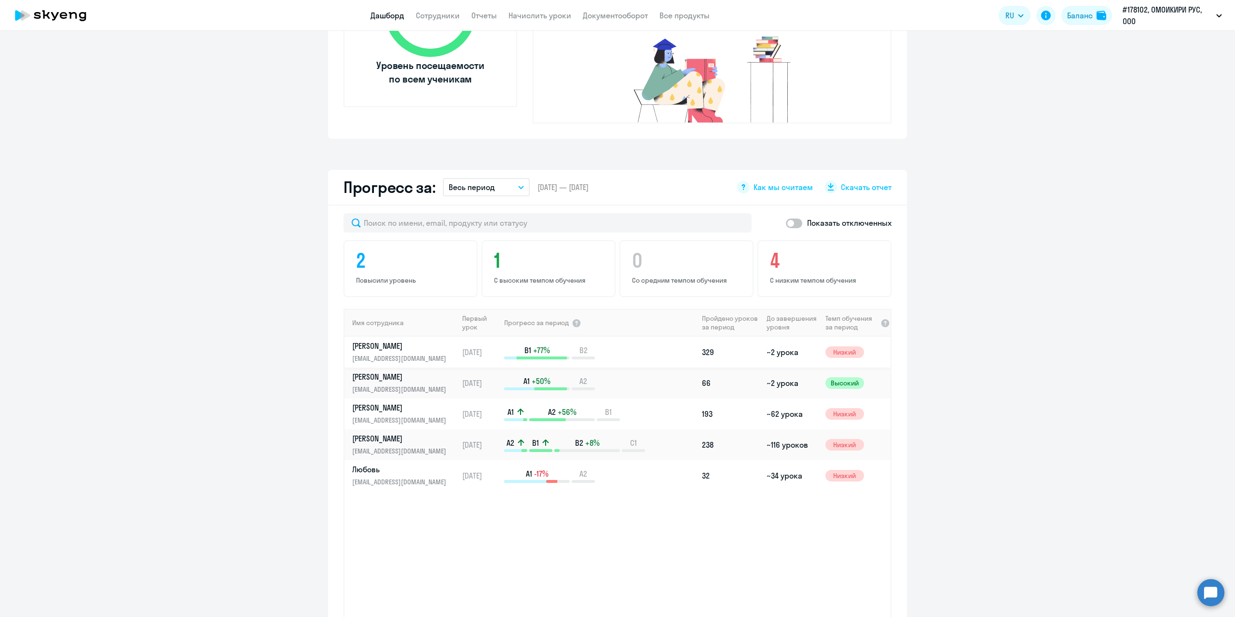
click at [614, 345] on div "B1 +77% B2" at bounding box center [600, 352] width 193 height 14
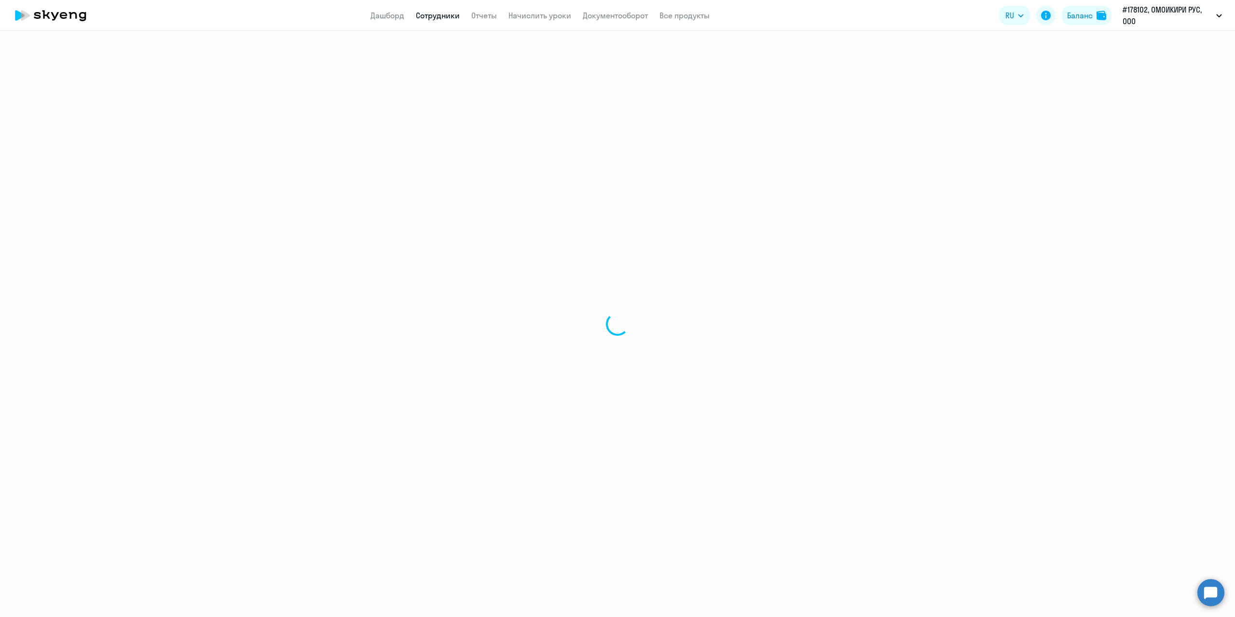
select select "english"
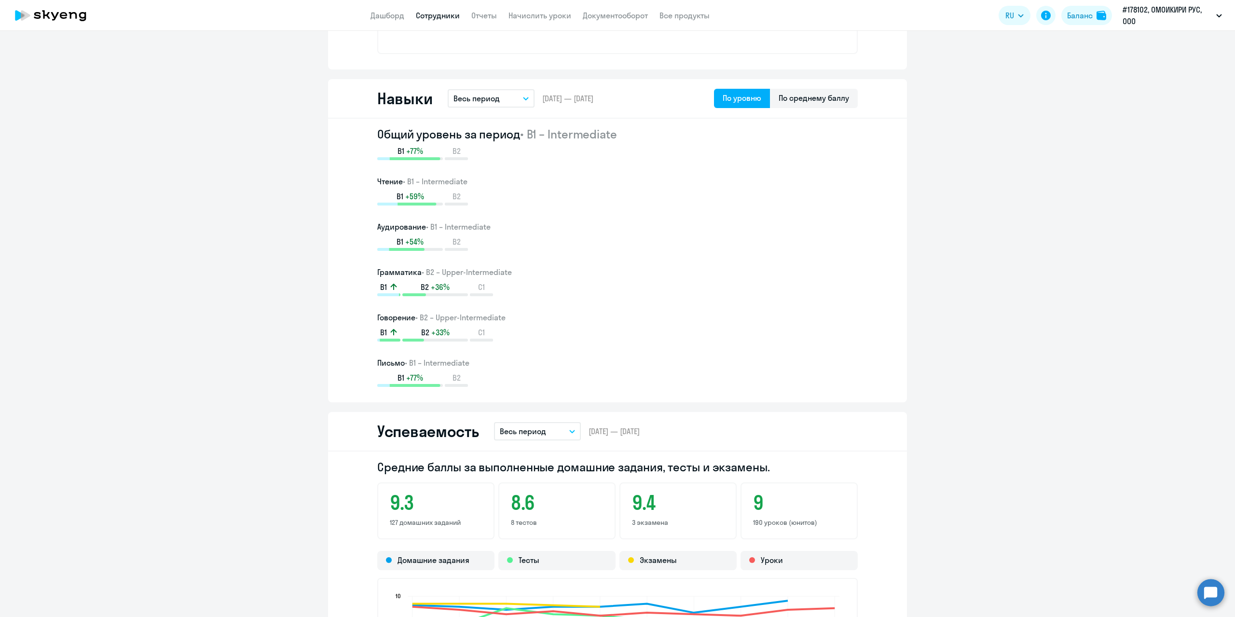
scroll to position [482, 0]
